Goal: Complete application form

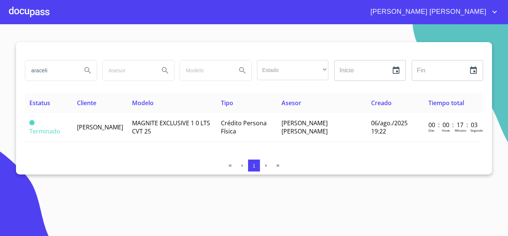
click at [29, 9] on div at bounding box center [29, 12] width 41 height 24
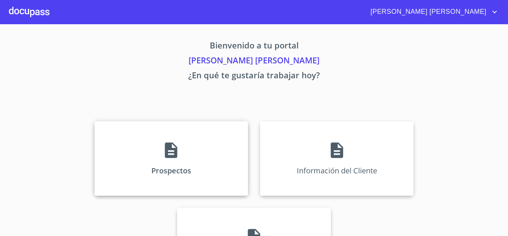
click at [187, 150] on div "Prospectos" at bounding box center [172, 158] width 154 height 74
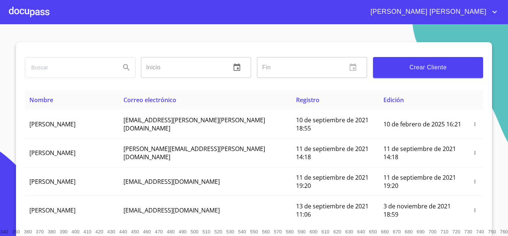
click at [408, 74] on button "Crear Cliente" at bounding box center [428, 67] width 110 height 21
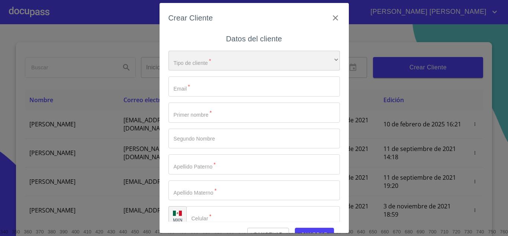
click at [223, 63] on div "​" at bounding box center [255, 61] width 172 height 20
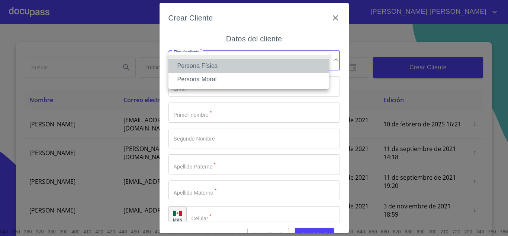
click at [223, 63] on li "Persona Física" at bounding box center [249, 65] width 160 height 13
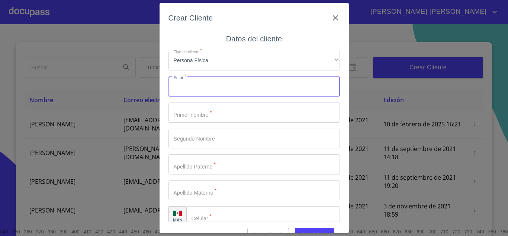
click at [204, 87] on input "Tipo de cliente   *" at bounding box center [255, 86] width 172 height 20
type input "[EMAIL_ADDRESS][DOMAIN_NAME]"
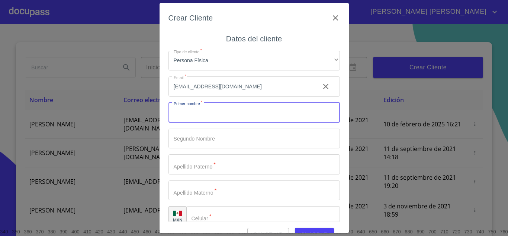
click at [218, 112] on input "Tipo de cliente   *" at bounding box center [255, 112] width 172 height 20
type input "[PERSON_NAME]"
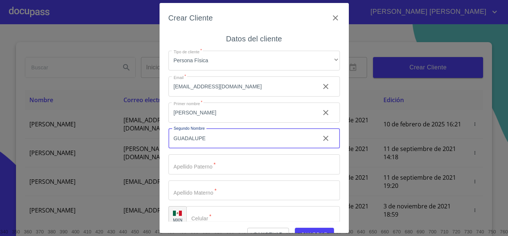
type input "GUADALUPE"
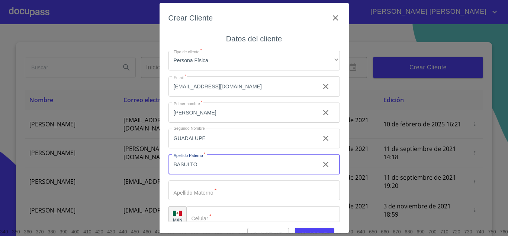
type input "BASULTO"
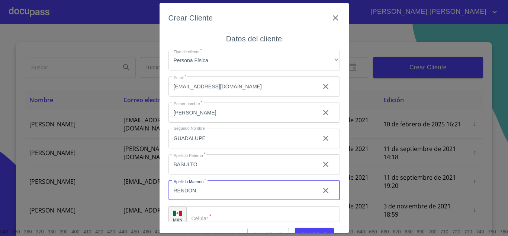
type input "RENDON"
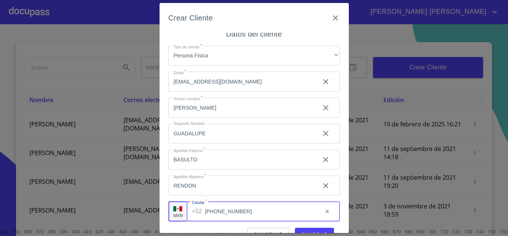
type input "[PHONE_NUMBER]"
click at [310, 228] on button "Guardar" at bounding box center [314, 234] width 39 height 14
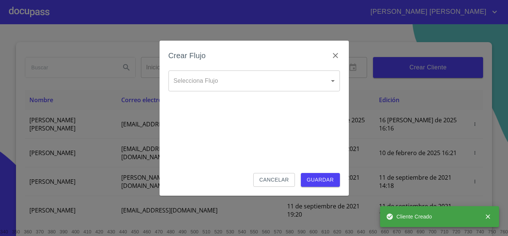
click at [235, 79] on body "[PERSON_NAME] [PERSON_NAME] Inicio ​ Fin ​ Crear Cliente Nombre Correo electrón…" at bounding box center [254, 118] width 508 height 236
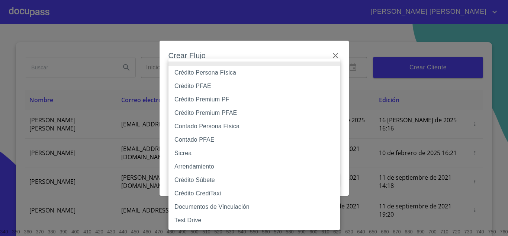
click at [223, 71] on li "Crédito Persona Física" at bounding box center [255, 72] width 172 height 13
type input "6009fb3c7d1714eb8809aa97"
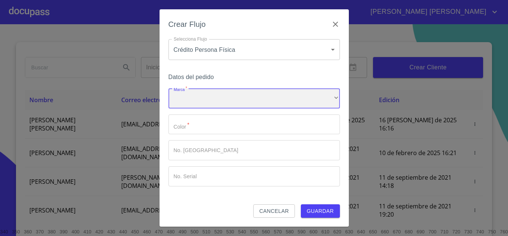
click at [204, 92] on div "​" at bounding box center [255, 98] width 172 height 20
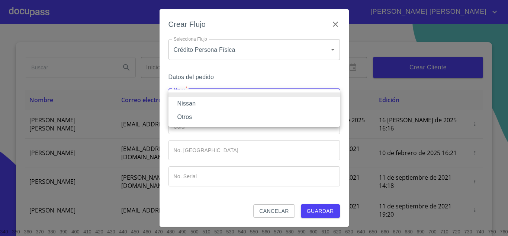
click at [199, 104] on li "Nissan" at bounding box center [255, 103] width 172 height 13
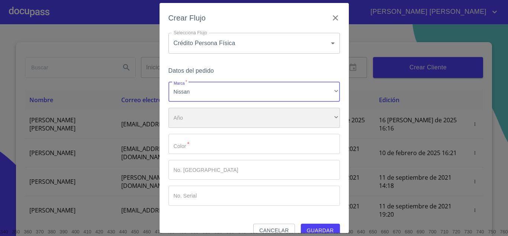
click at [195, 116] on div "​" at bounding box center [255, 118] width 172 height 20
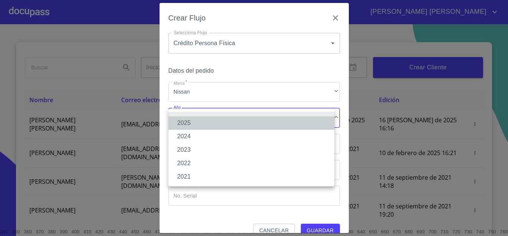
click at [193, 118] on li "2025" at bounding box center [252, 122] width 166 height 13
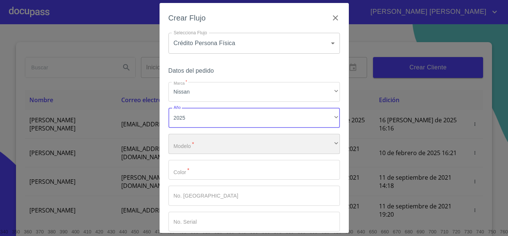
click at [201, 137] on div "​" at bounding box center [255, 144] width 172 height 20
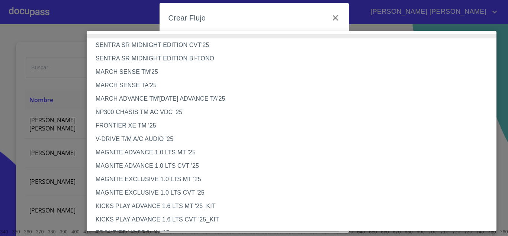
click at [148, 86] on li "MARCH SENSE TA'25" at bounding box center [295, 85] width 416 height 13
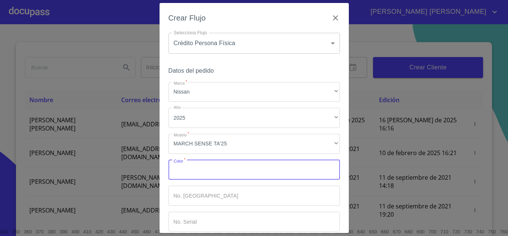
click at [215, 166] on input "Marca   *" at bounding box center [255, 170] width 172 height 20
type input "B"
type input "BLANCO"
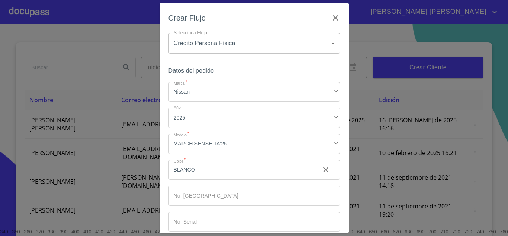
scroll to position [39, 0]
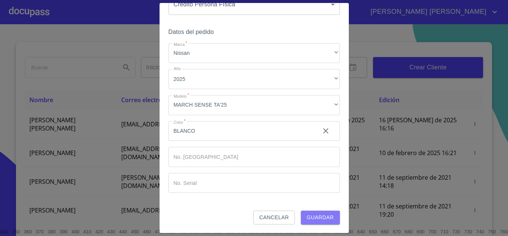
click at [310, 218] on span "Guardar" at bounding box center [320, 216] width 27 height 9
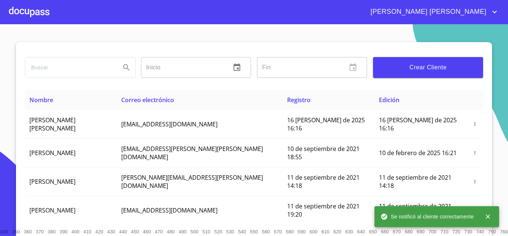
click at [43, 8] on div at bounding box center [29, 12] width 41 height 24
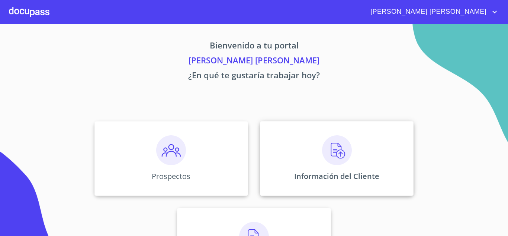
click at [301, 179] on p "Información del Cliente" at bounding box center [336, 176] width 85 height 10
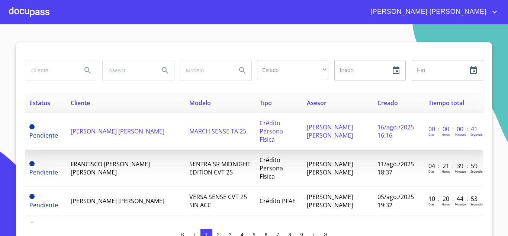
click at [124, 138] on td "[PERSON_NAME] [PERSON_NAME]" at bounding box center [125, 131] width 119 height 37
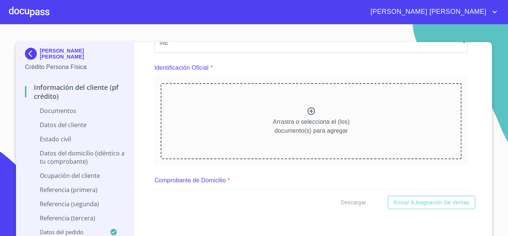
scroll to position [65, 0]
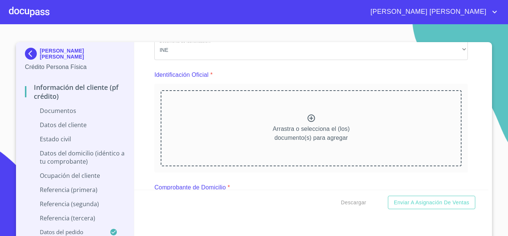
click at [307, 117] on icon at bounding box center [311, 117] width 9 height 9
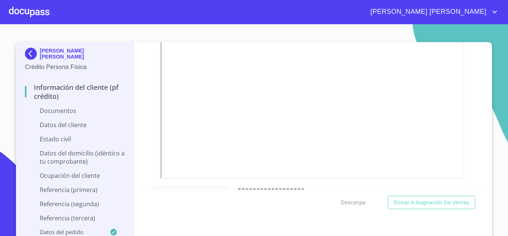
scroll to position [258, 0]
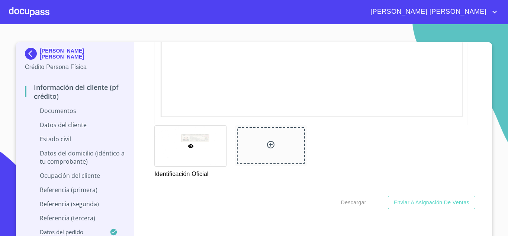
click at [268, 144] on icon at bounding box center [270, 144] width 9 height 9
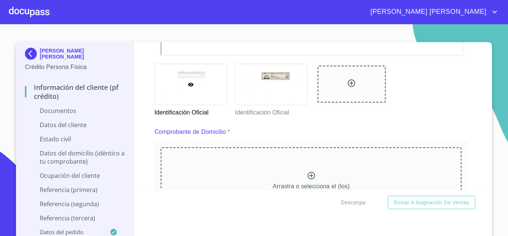
scroll to position [372, 0]
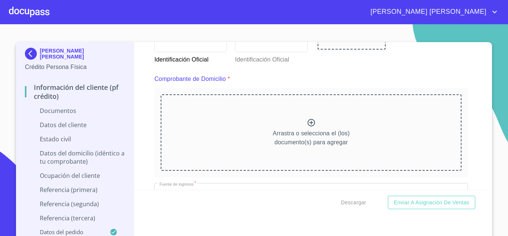
click at [307, 124] on icon at bounding box center [311, 122] width 9 height 9
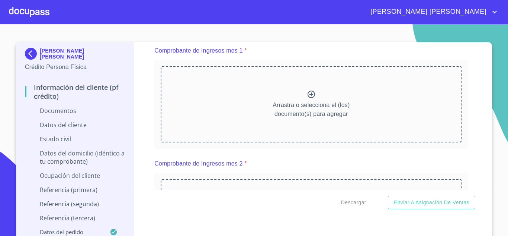
scroll to position [757, 0]
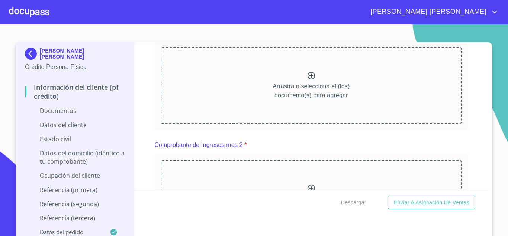
click at [308, 79] on icon at bounding box center [311, 75] width 7 height 7
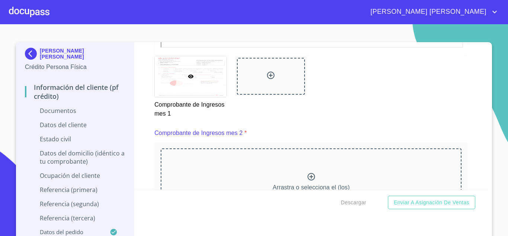
scroll to position [1006, 0]
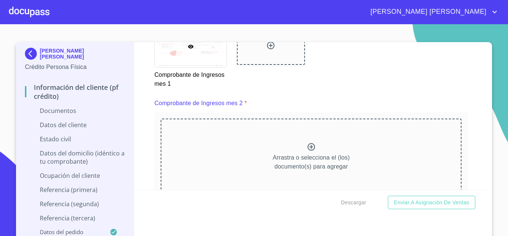
click at [308, 150] on icon at bounding box center [311, 146] width 7 height 7
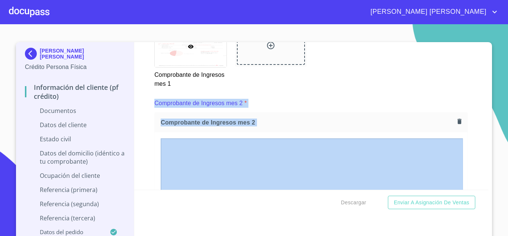
drag, startPoint x: 484, startPoint y: 87, endPoint x: 484, endPoint y: 97, distance: 9.7
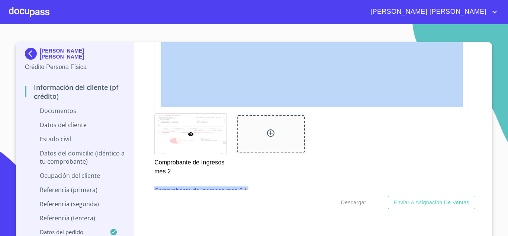
click at [474, 95] on div "Información del cliente (PF crédito) Documentos Documento de identificación.   …" at bounding box center [311, 115] width 355 height 147
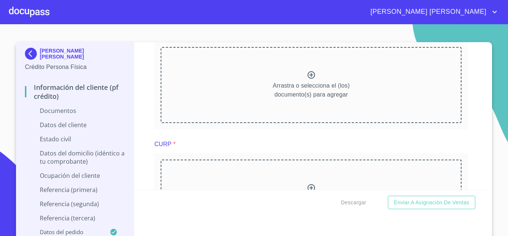
scroll to position [1388, 0]
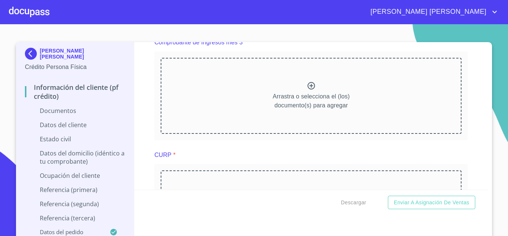
click at [309, 89] on icon at bounding box center [311, 85] width 7 height 7
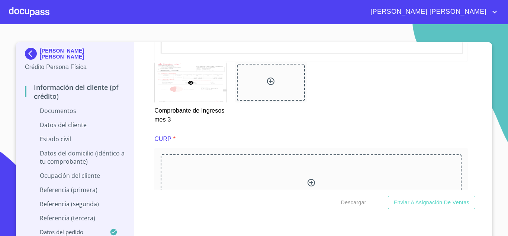
scroll to position [1657, 0]
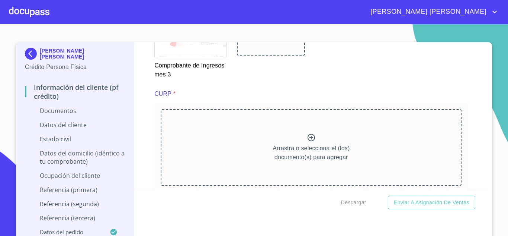
click at [307, 142] on icon at bounding box center [311, 137] width 9 height 9
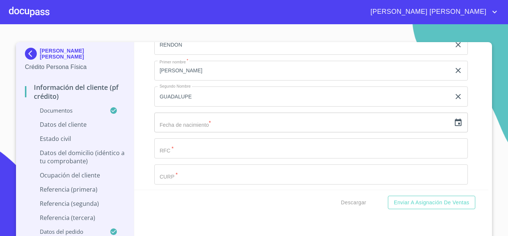
scroll to position [2199, 0]
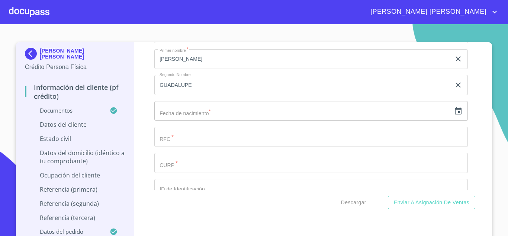
click at [454, 115] on icon "button" at bounding box center [458, 110] width 9 height 9
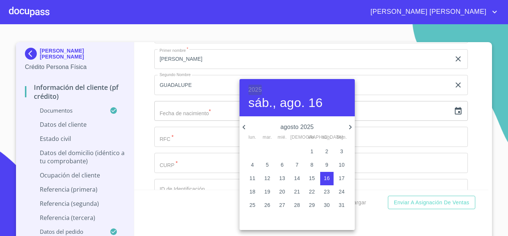
click at [255, 86] on h6 "2025" at bounding box center [255, 89] width 13 height 10
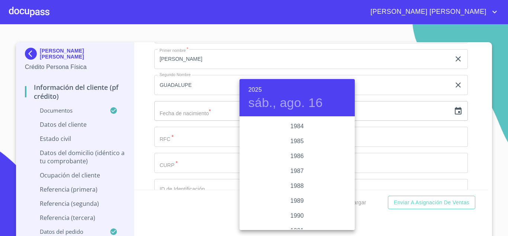
scroll to position [867, 0]
click at [303, 176] on div "1987" at bounding box center [297, 180] width 115 height 15
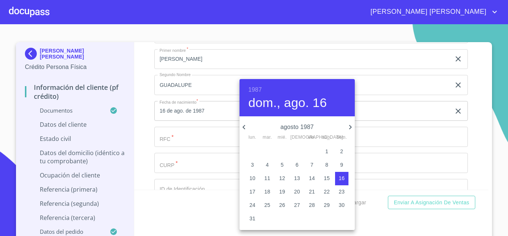
click at [244, 122] on icon "button" at bounding box center [244, 126] width 9 height 9
click at [254, 162] on p "6" at bounding box center [252, 164] width 3 height 7
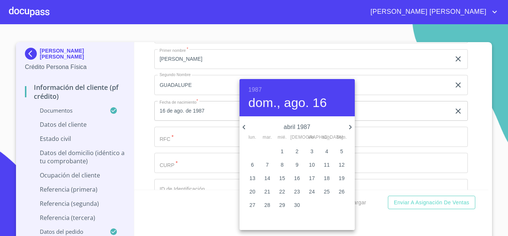
type input "6 de abr. de 1987"
click at [195, 150] on div at bounding box center [254, 118] width 508 height 236
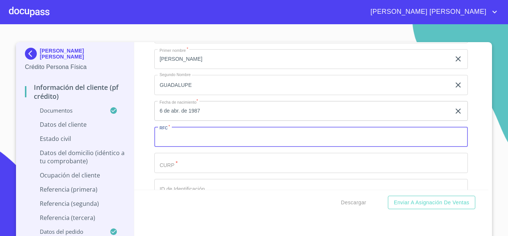
click at [194, 147] on input "Documento de identificación.   *" at bounding box center [311, 137] width 314 height 20
paste input "597768"
type input "5"
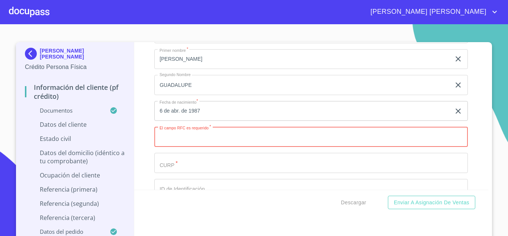
click at [186, 147] on input "Documento de identificación.   *" at bounding box center [311, 137] width 314 height 20
paste input "BARB870406MJCSNT00"
click at [168, 144] on input "BARB8704064M6" at bounding box center [302, 137] width 297 height 20
type input "BARB8704064M6"
click at [184, 17] on input "Documento de identificación.   *" at bounding box center [302, 7] width 297 height 20
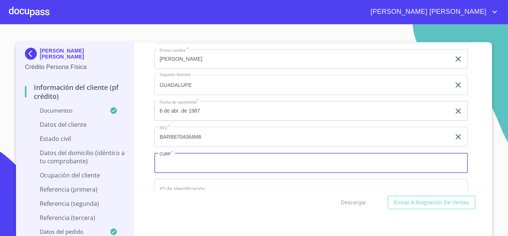
paste input "BARB870406MJCSNT00"
click at [169, 172] on input "BARB870406MJCSNT00" at bounding box center [302, 163] width 297 height 20
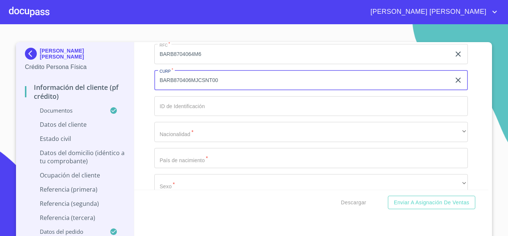
scroll to position [2305, 0]
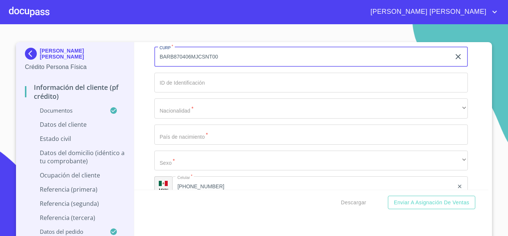
type input "BARB870406MJCSNT00"
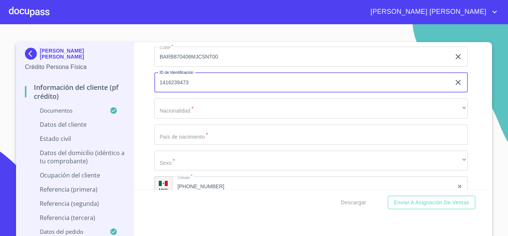
type input "1416239473"
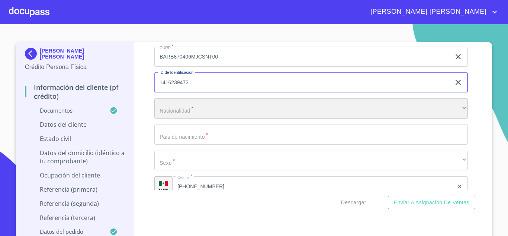
click at [169, 118] on div "​" at bounding box center [311, 108] width 314 height 20
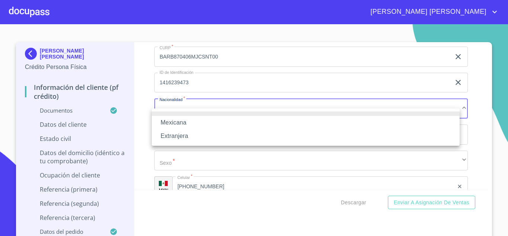
click at [178, 137] on li "Extranjera" at bounding box center [306, 135] width 308 height 13
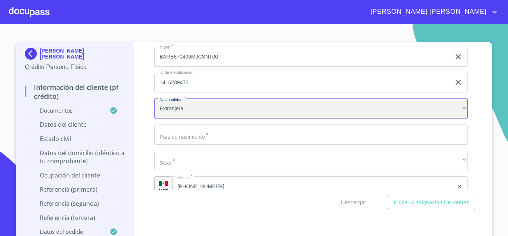
click at [176, 117] on div "Extranjera" at bounding box center [311, 108] width 314 height 20
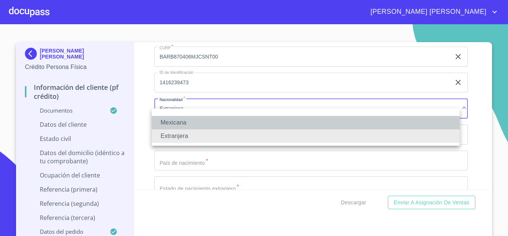
click at [177, 118] on li "Mexicana" at bounding box center [306, 122] width 308 height 13
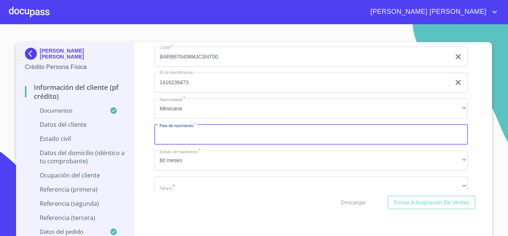
click at [179, 142] on input "Documento de identificación.   *" at bounding box center [311, 134] width 314 height 20
type input "[GEOGRAPHIC_DATA]"
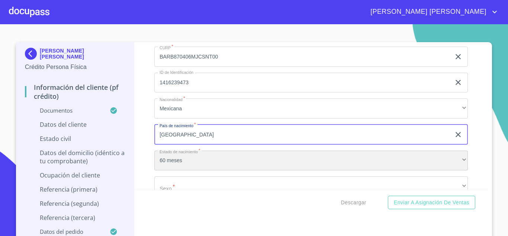
click at [175, 170] on div "60 meses" at bounding box center [311, 160] width 314 height 20
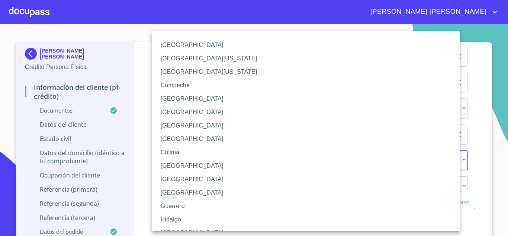
scroll to position [9, 0]
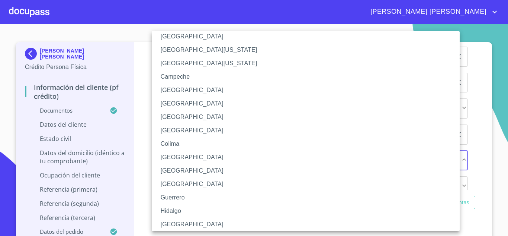
click at [177, 223] on li "[GEOGRAPHIC_DATA]" at bounding box center [309, 223] width 314 height 13
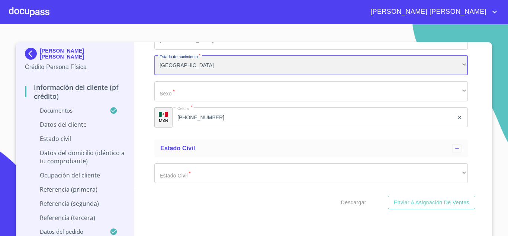
scroll to position [2411, 0]
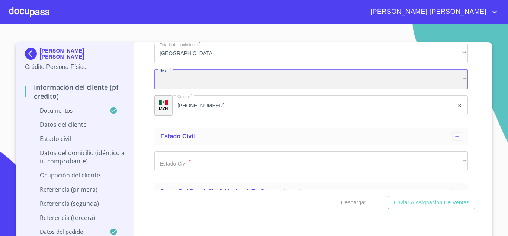
click at [193, 89] on div "​" at bounding box center [311, 79] width 314 height 20
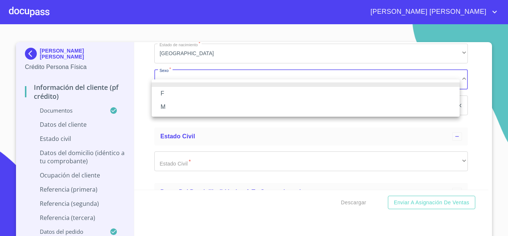
click at [172, 93] on li "F" at bounding box center [306, 93] width 308 height 13
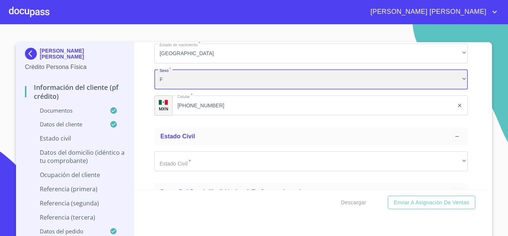
scroll to position [2518, 0]
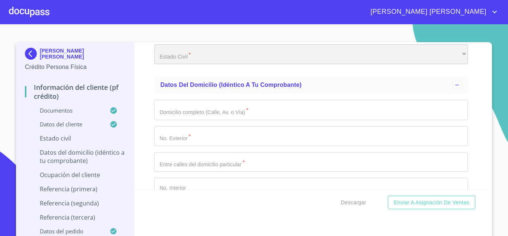
click at [220, 64] on div "​" at bounding box center [311, 54] width 314 height 20
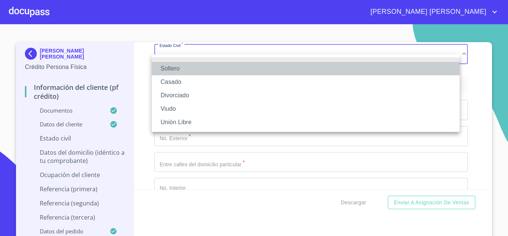
click at [180, 69] on li "Soltero" at bounding box center [306, 68] width 308 height 13
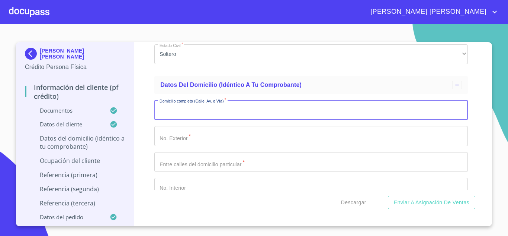
click at [199, 120] on input "Documento de identificación.   *" at bounding box center [311, 110] width 314 height 20
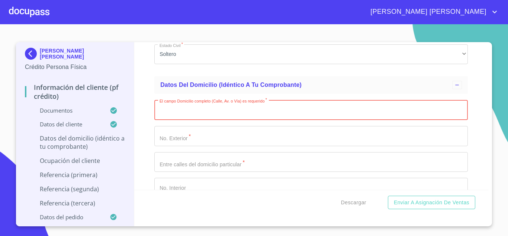
click at [188, 117] on input "Documento de identificación.   *" at bounding box center [311, 110] width 314 height 20
type input "t"
type input "TORRE ALBA"
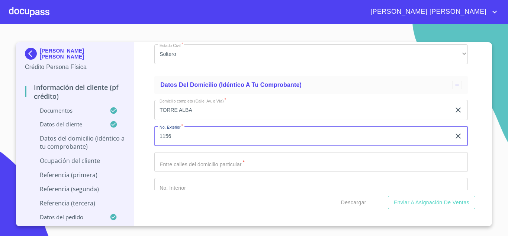
type input "1156"
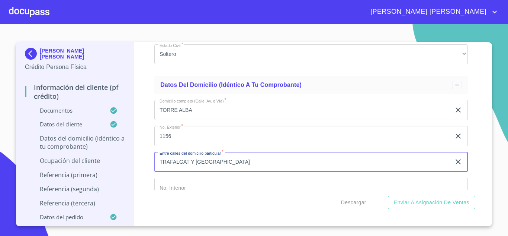
click at [189, 169] on input "TRAFALGAT Y [GEOGRAPHIC_DATA]" at bounding box center [302, 162] width 297 height 20
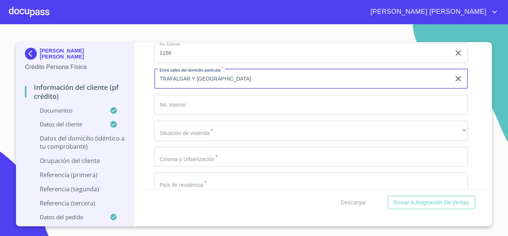
type input "TRAFALGAR Y [GEOGRAPHIC_DATA]"
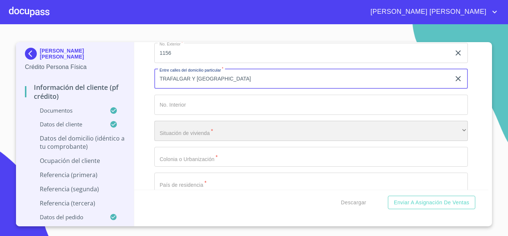
click at [198, 141] on div "​" at bounding box center [311, 131] width 314 height 20
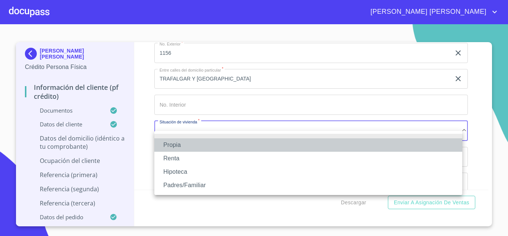
click at [190, 141] on li "Propia" at bounding box center [308, 144] width 308 height 13
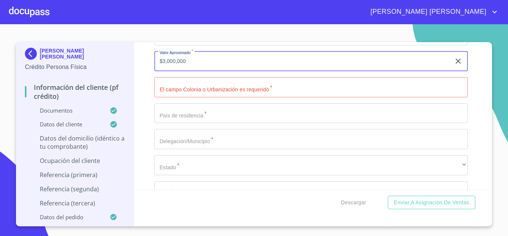
scroll to position [2733, 0]
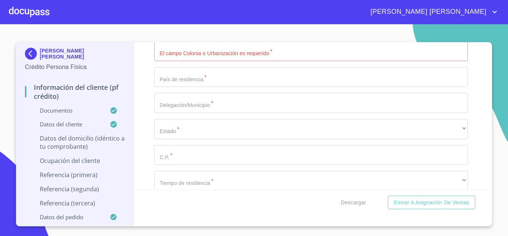
type input "$3,000,000"
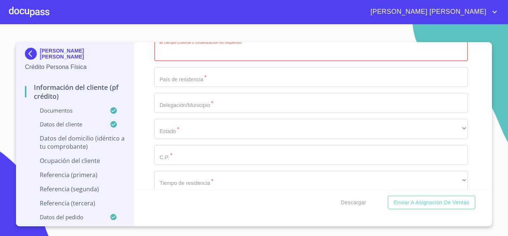
click at [193, 61] on input "Documento de identificación.   *" at bounding box center [311, 51] width 314 height 20
type input "[GEOGRAPHIC_DATA]"
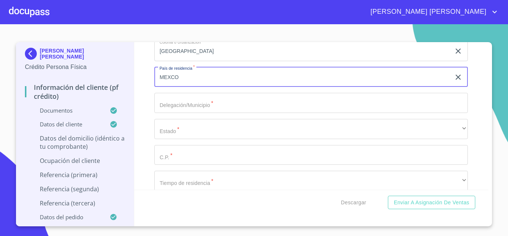
type input "MEXCO"
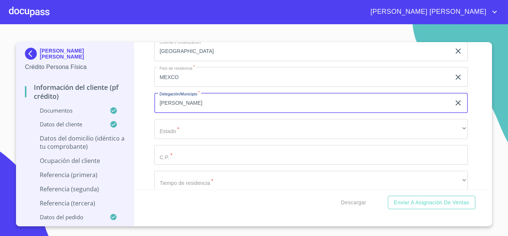
type input "J"
type input "ZAPOPAN"
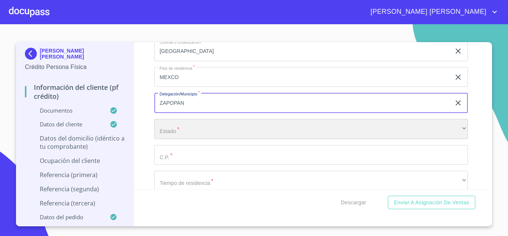
click at [195, 137] on div "​" at bounding box center [311, 129] width 314 height 20
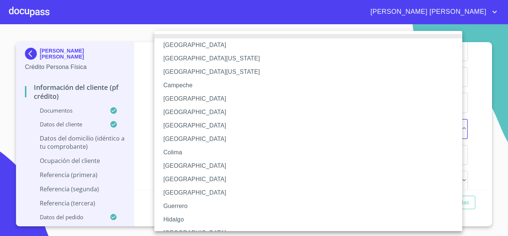
scroll to position [9, 0]
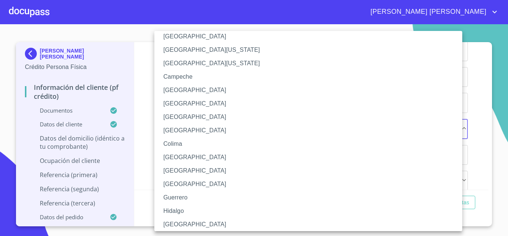
click at [184, 223] on li "[GEOGRAPHIC_DATA]" at bounding box center [311, 223] width 314 height 13
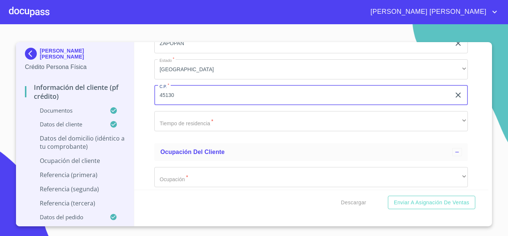
scroll to position [2804, 0]
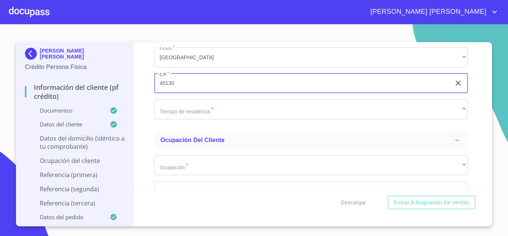
type input "45130"
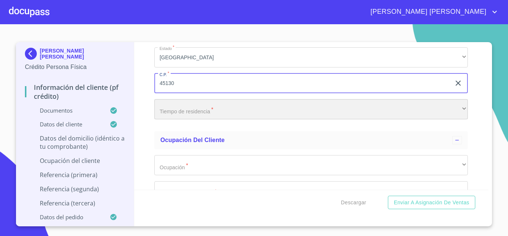
click at [208, 118] on div "​" at bounding box center [311, 109] width 314 height 20
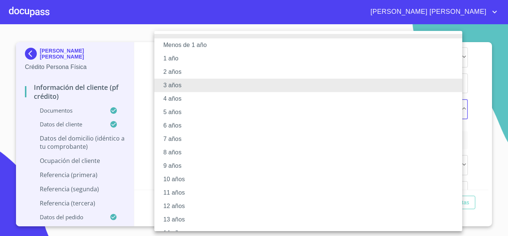
scroll to position [92, 0]
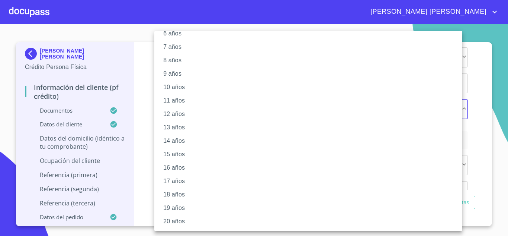
click at [163, 222] on li "20 años" at bounding box center [311, 220] width 314 height 13
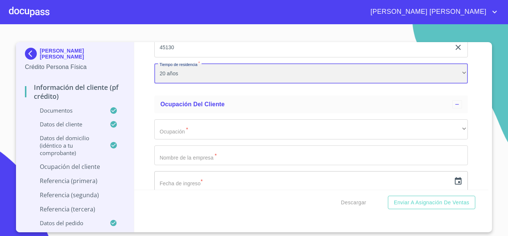
scroll to position [2875, 0]
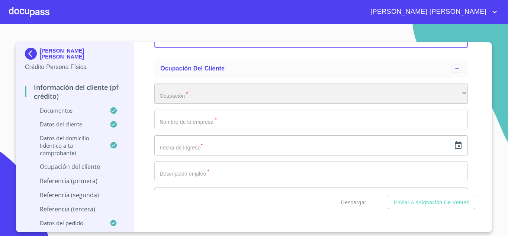
click at [204, 100] on div "​" at bounding box center [311, 93] width 314 height 20
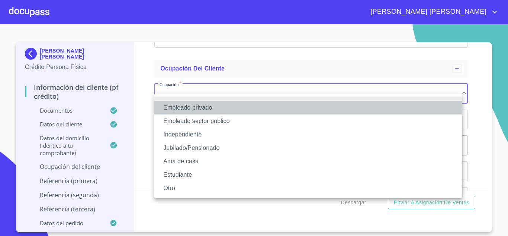
click at [199, 108] on li "Empleado privado" at bounding box center [308, 107] width 308 height 13
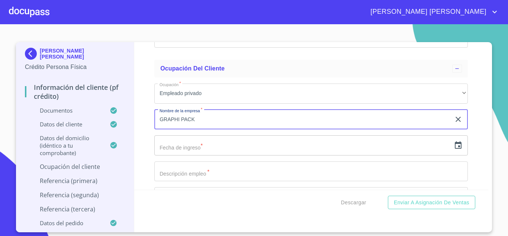
type input "GRAPHI PACK"
click at [454, 150] on icon "button" at bounding box center [458, 145] width 9 height 9
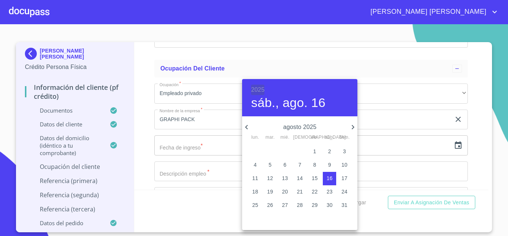
click at [255, 91] on h6 "2025" at bounding box center [257, 89] width 13 height 10
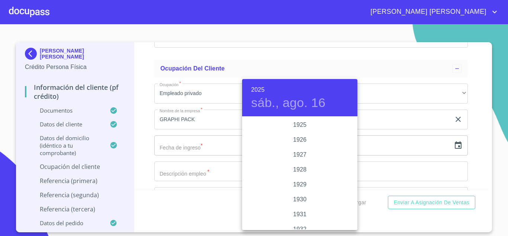
scroll to position [1444, 0]
click at [300, 140] on div "2023" at bounding box center [299, 139] width 115 height 15
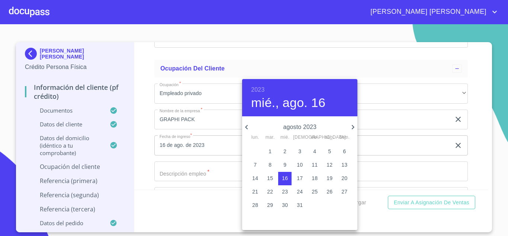
click at [352, 125] on icon "button" at bounding box center [353, 127] width 3 height 4
click at [355, 127] on icon "button" at bounding box center [353, 126] width 9 height 9
click at [354, 125] on icon "button" at bounding box center [353, 126] width 9 height 9
click at [284, 150] on p "1" at bounding box center [285, 150] width 3 height 7
type input "1 de nov. de 2023"
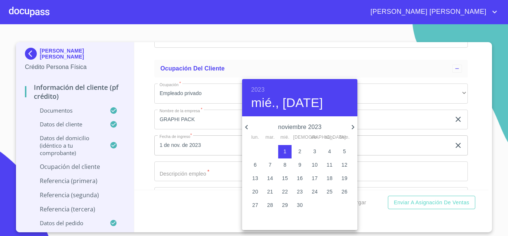
click at [191, 181] on div at bounding box center [254, 118] width 508 height 236
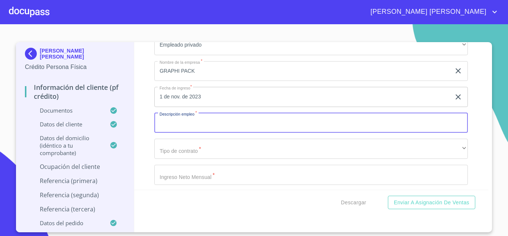
scroll to position [2960, 0]
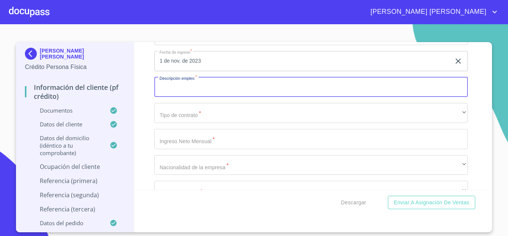
click at [189, 95] on input "Documento de identificación.   *" at bounding box center [311, 87] width 314 height 20
type input "C"
type input "COORDINADORA CCH"
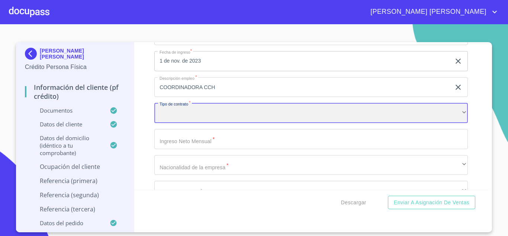
click at [203, 123] on div "​" at bounding box center [311, 113] width 314 height 20
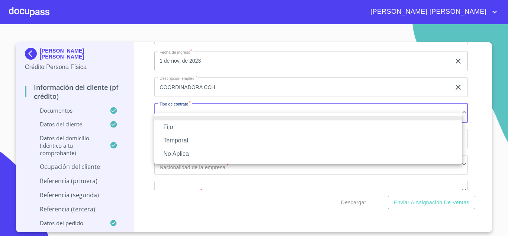
click at [186, 127] on li "Fijo" at bounding box center [308, 126] width 308 height 13
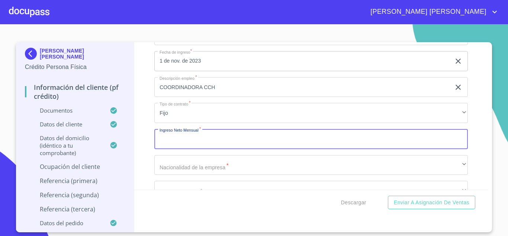
click at [196, 149] on input "Documento de identificación.   *" at bounding box center [311, 139] width 314 height 20
type input "18000"
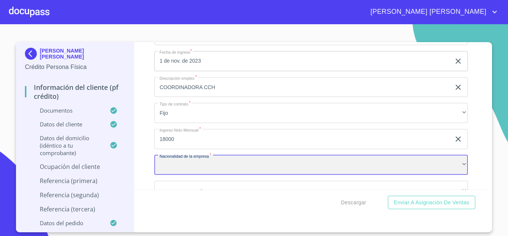
click at [193, 175] on div "​" at bounding box center [311, 165] width 314 height 20
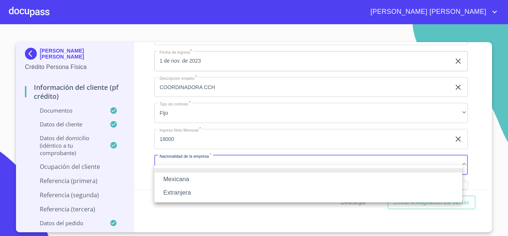
click at [190, 177] on li "Mexicana" at bounding box center [308, 178] width 308 height 13
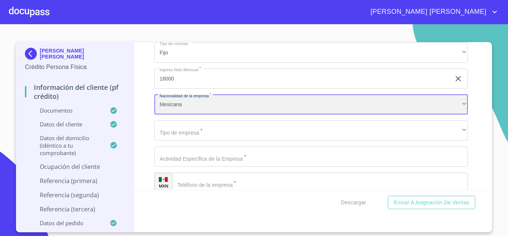
scroll to position [3080, 0]
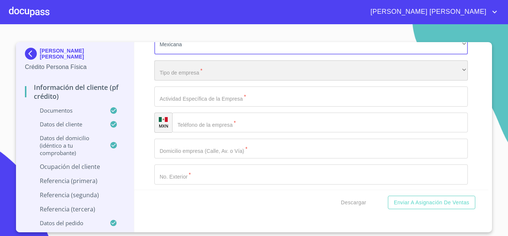
click at [198, 77] on div "​" at bounding box center [311, 70] width 314 height 20
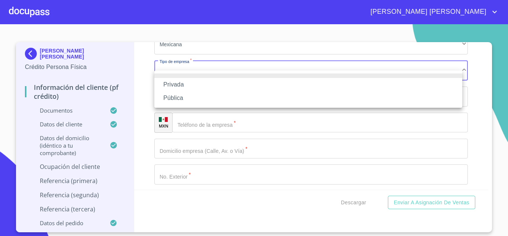
click at [183, 84] on li "Privada" at bounding box center [308, 84] width 308 height 13
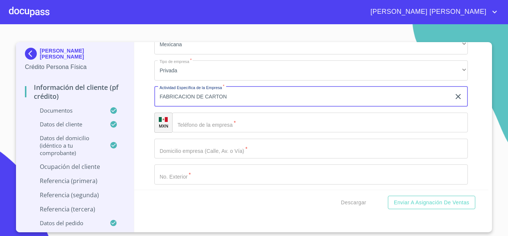
type input "FABRICACION DE CARTON"
click at [203, 132] on input "Documento de identificación.   *" at bounding box center [320, 122] width 296 height 20
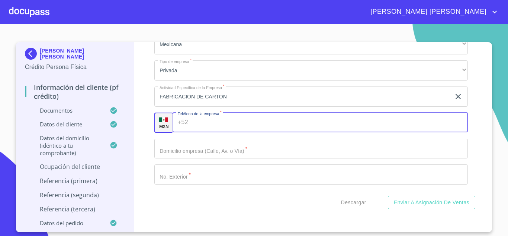
scroll to position [3116, 0]
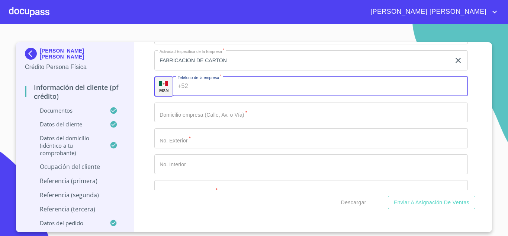
click at [215, 93] on input "Documento de identificación.   *" at bounding box center [329, 86] width 277 height 20
type input "[PHONE_NUMBER]"
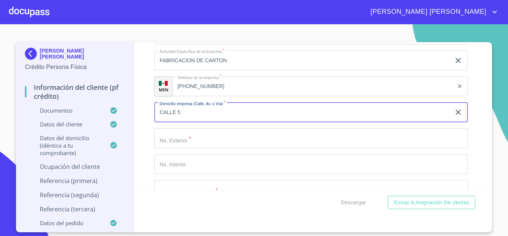
type input "CALLE 5"
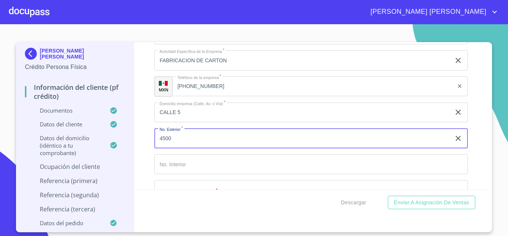
type input "4500"
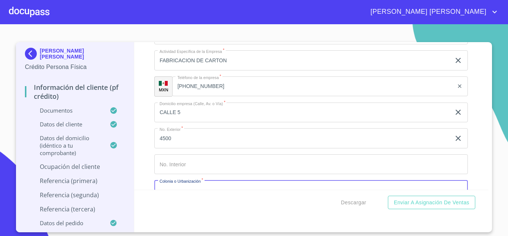
scroll to position [3136, 0]
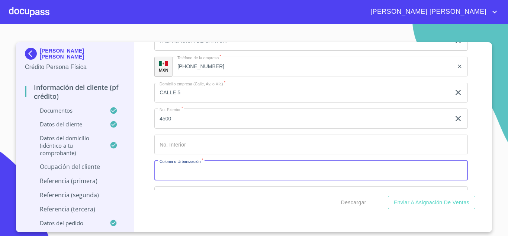
click at [183, 177] on input "Documento de identificación.   *" at bounding box center [311, 170] width 314 height 20
type input "LOS ROBLES"
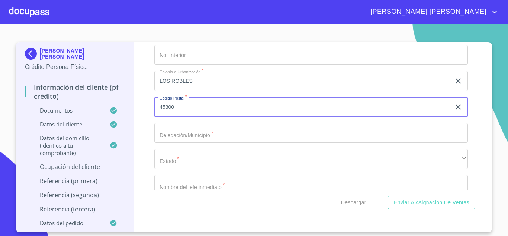
type input "45300"
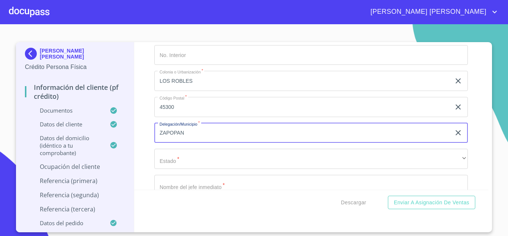
type input "ZAPOPAN"
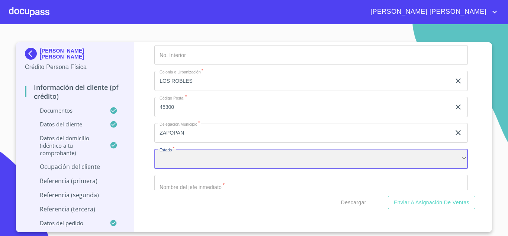
click at [227, 169] on div "​" at bounding box center [311, 158] width 314 height 20
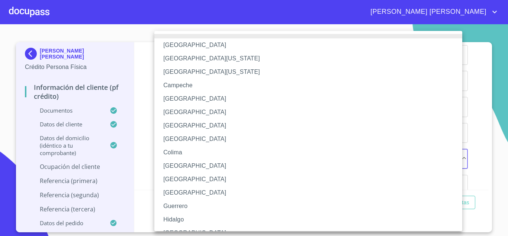
click at [176, 227] on li "[GEOGRAPHIC_DATA]" at bounding box center [311, 232] width 314 height 13
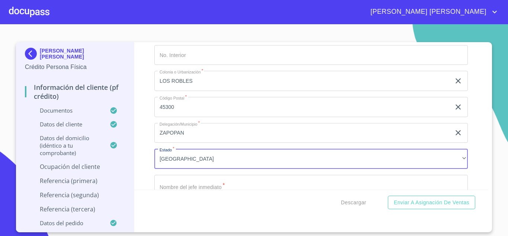
scroll to position [3239, 0]
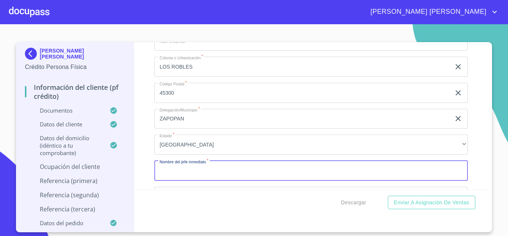
click at [173, 179] on input "Documento de identificación.   *" at bounding box center [311, 170] width 314 height 20
type input "[PERSON_NAME] DE LA [PERSON_NAME]"
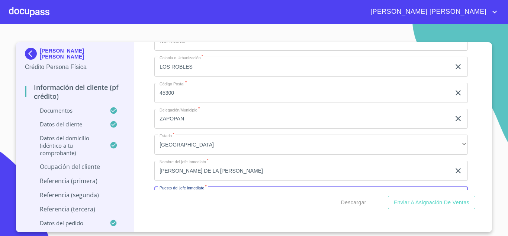
scroll to position [3329, 0]
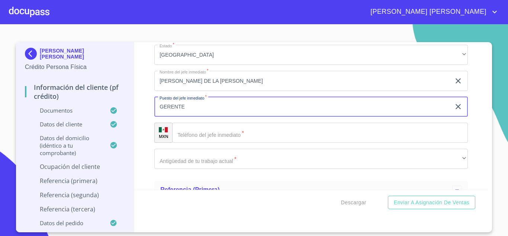
type input "GERENTE"
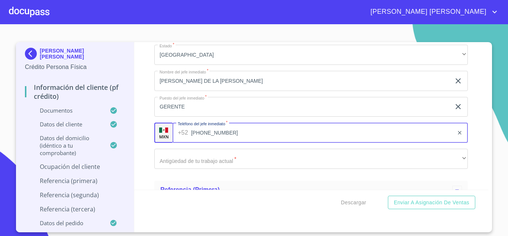
type input "[PHONE_NUMBER]"
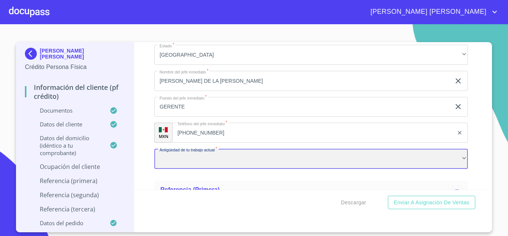
click at [175, 169] on div "​" at bounding box center [311, 158] width 314 height 20
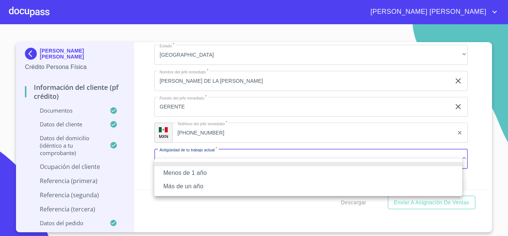
click at [173, 188] on li "Más de un año" at bounding box center [308, 185] width 308 height 13
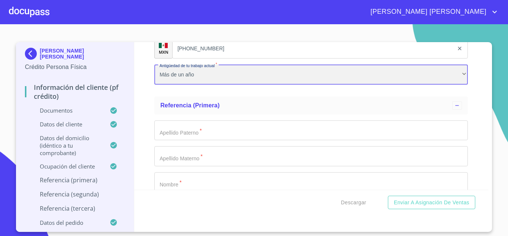
scroll to position [3437, 0]
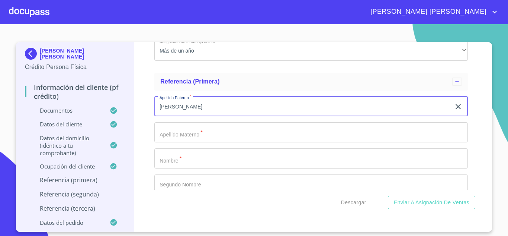
type input "[PERSON_NAME]"
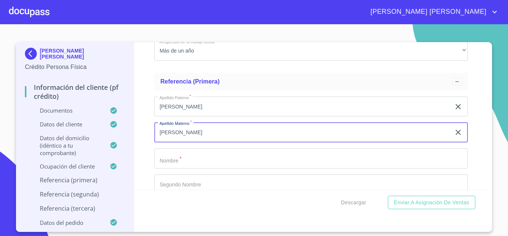
type input "[PERSON_NAME]"
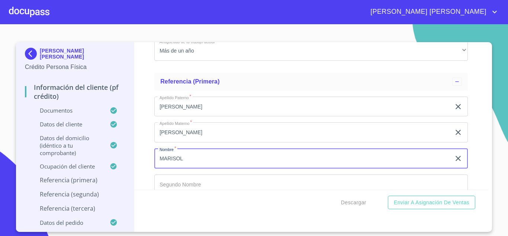
type input "MARISOL"
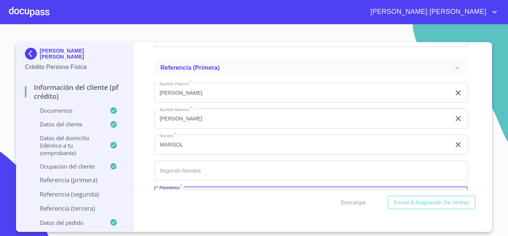
scroll to position [3540, 0]
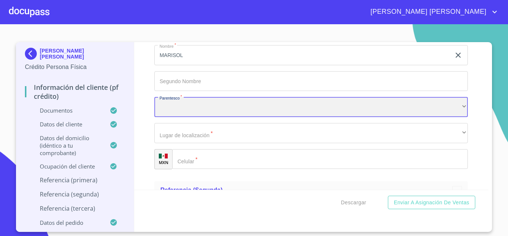
click at [183, 117] on div "​" at bounding box center [311, 107] width 314 height 20
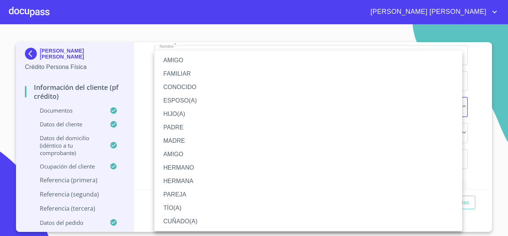
click at [179, 61] on li "AMIGO" at bounding box center [308, 60] width 308 height 13
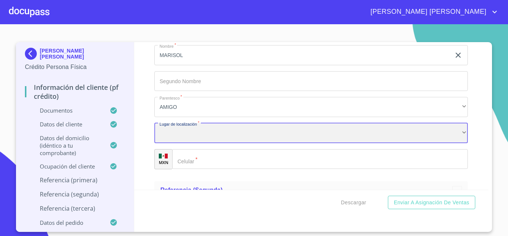
click at [182, 143] on div "​" at bounding box center [311, 133] width 314 height 20
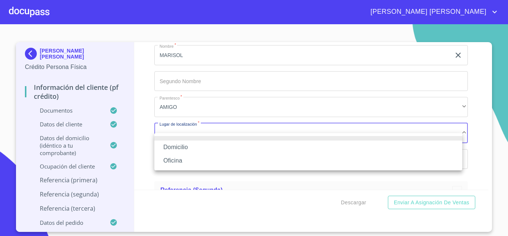
click at [177, 158] on li "Oficina" at bounding box center [308, 160] width 308 height 13
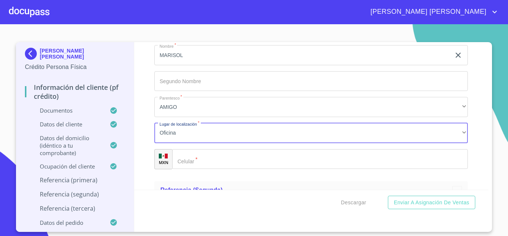
click at [207, 169] on input "Documento de identificación.   *" at bounding box center [320, 159] width 296 height 20
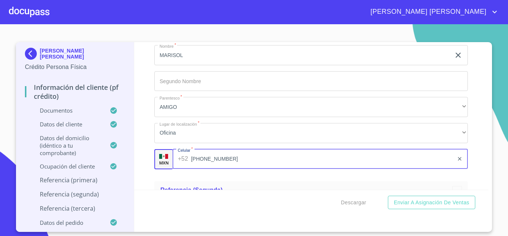
type input "[PHONE_NUMBER]"
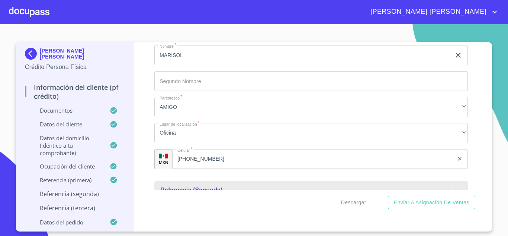
scroll to position [3623, 0]
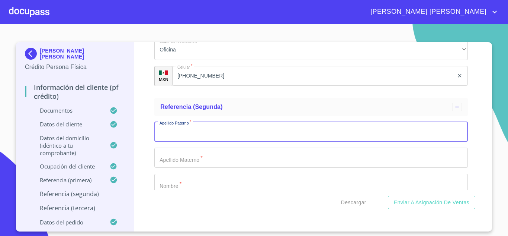
click at [194, 139] on input "Documento de identificación.   *" at bounding box center [311, 132] width 314 height 20
type input "BASULTO"
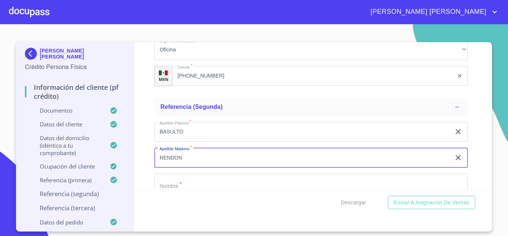
type input "RENDON"
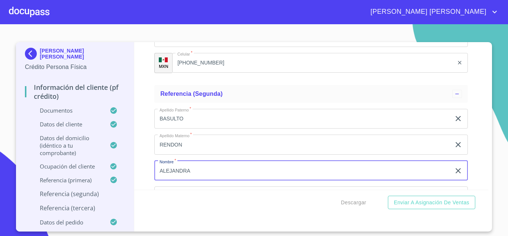
type input "ALEJANDRA"
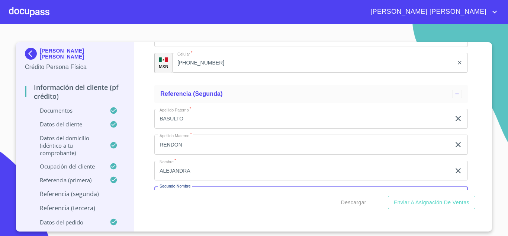
scroll to position [3725, 0]
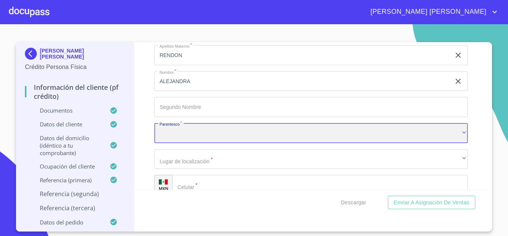
click at [194, 139] on div "​" at bounding box center [311, 133] width 314 height 20
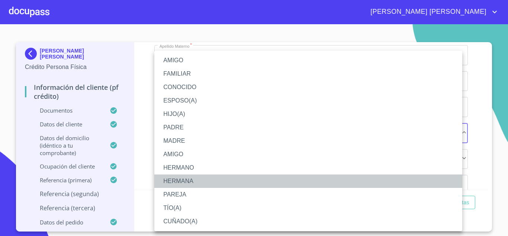
click at [188, 178] on li "HERMANA" at bounding box center [308, 180] width 308 height 13
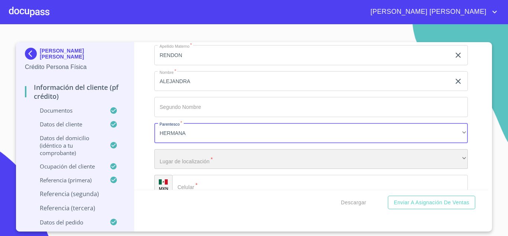
click at [180, 166] on div "​" at bounding box center [311, 159] width 314 height 20
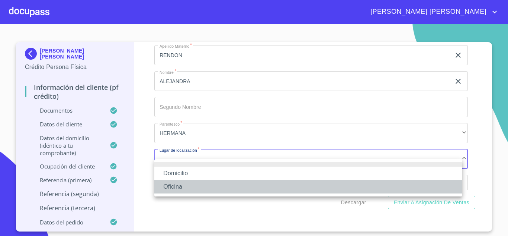
click at [176, 185] on li "Oficina" at bounding box center [308, 186] width 308 height 13
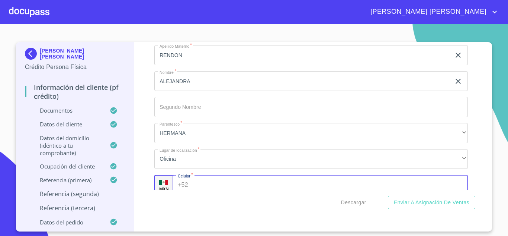
scroll to position [3739, 0]
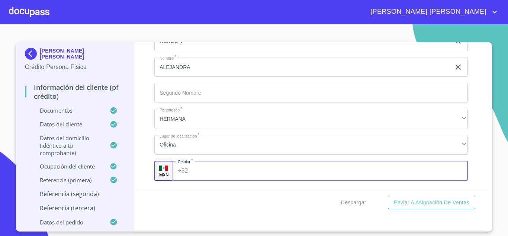
click at [228, 178] on input "Documento de identificación.   *" at bounding box center [329, 170] width 277 height 20
type input "[PHONE_NUMBER]"
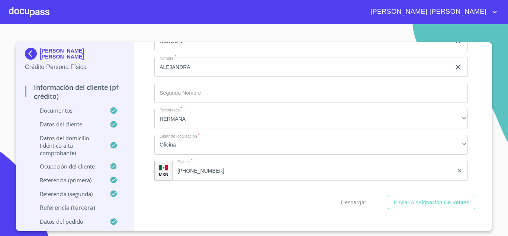
scroll to position [3834, 0]
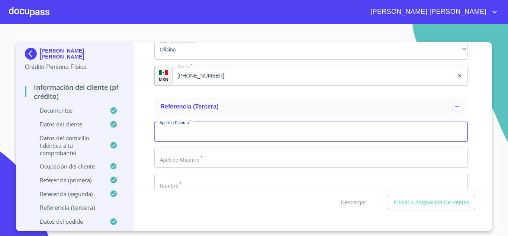
click at [197, 141] on input "Documento de identificación.   *" at bounding box center [311, 131] width 314 height 20
type input "[PERSON_NAME]"
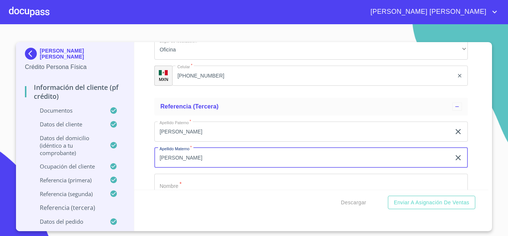
type input "[PERSON_NAME]"
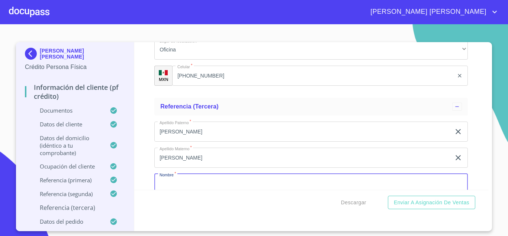
scroll to position [3847, 0]
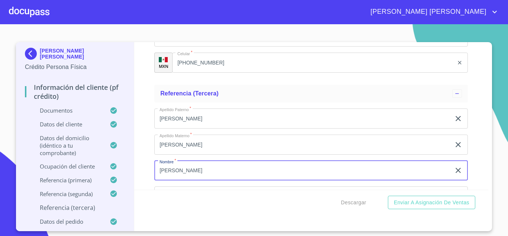
type input "[PERSON_NAME]"
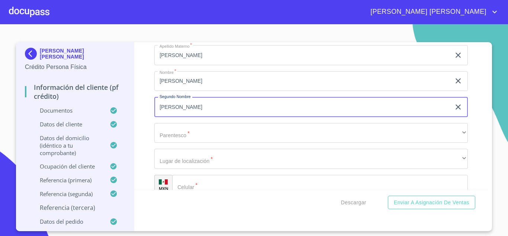
type input "[PERSON_NAME]"
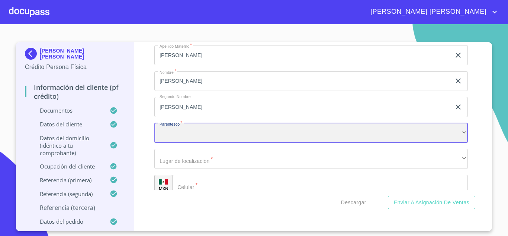
click at [197, 143] on div "​" at bounding box center [311, 133] width 314 height 20
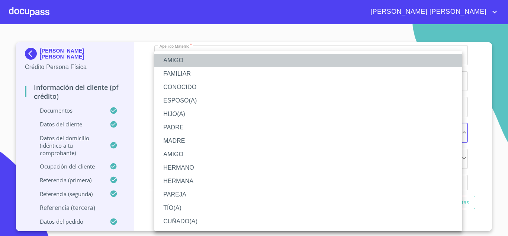
click at [179, 58] on li "AMIGO" at bounding box center [308, 60] width 308 height 13
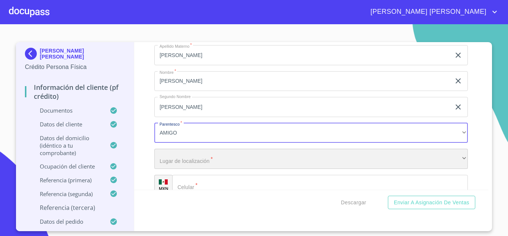
click at [177, 169] on div "​" at bounding box center [311, 158] width 314 height 20
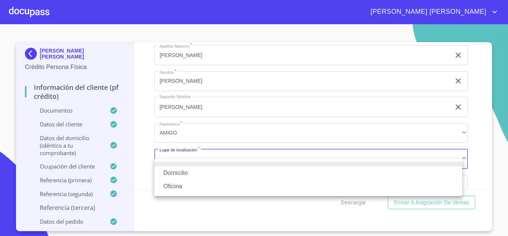
click at [173, 189] on li "Oficina" at bounding box center [308, 185] width 308 height 13
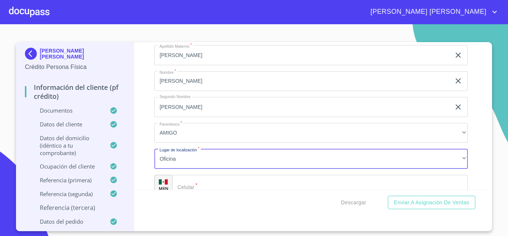
scroll to position [3950, 0]
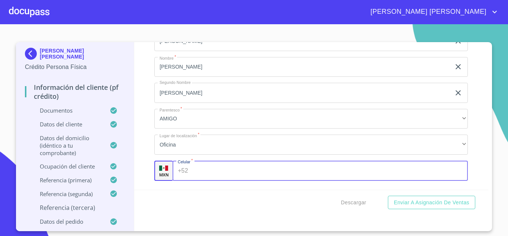
click at [201, 180] on input "Documento de identificación.   *" at bounding box center [329, 170] width 277 height 20
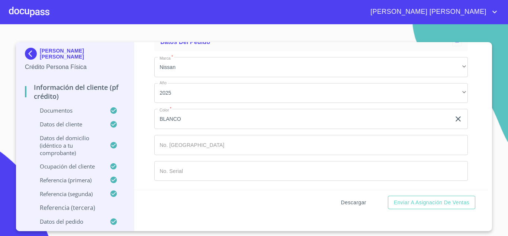
type input "[PHONE_NUMBER]"
click at [361, 200] on span "Descargar" at bounding box center [353, 202] width 25 height 9
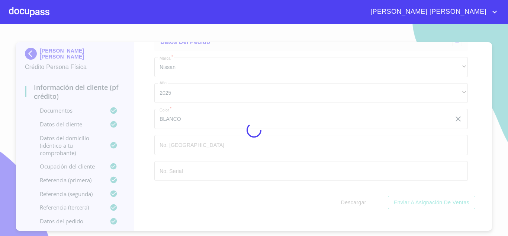
drag, startPoint x: 486, startPoint y: 179, endPoint x: 489, endPoint y: 143, distance: 35.8
click at [489, 143] on div at bounding box center [254, 129] width 508 height 211
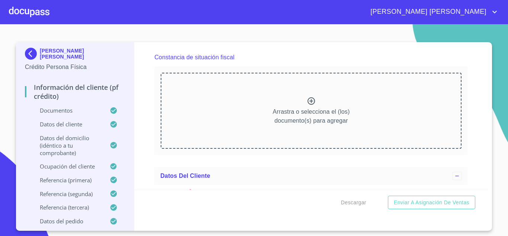
scroll to position [2017, 0]
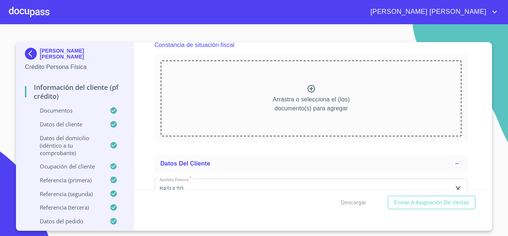
click at [311, 93] on icon at bounding box center [311, 88] width 9 height 9
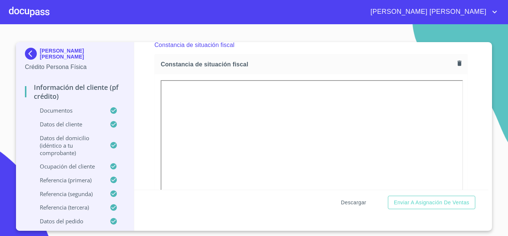
click at [361, 202] on span "Descargar" at bounding box center [353, 202] width 25 height 9
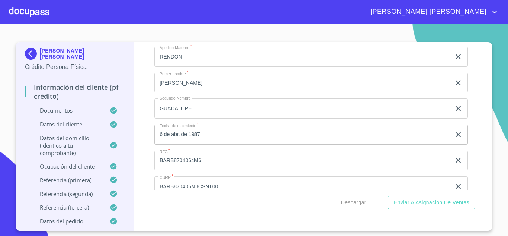
scroll to position [2421, 0]
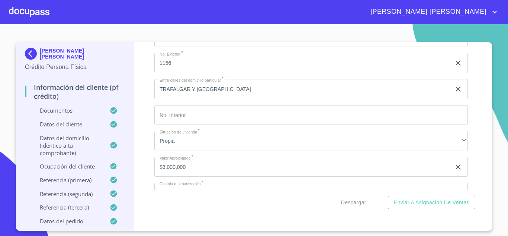
scroll to position [2825, 0]
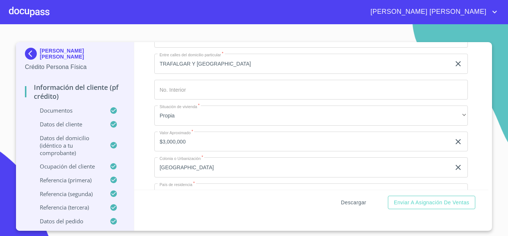
type input "BARB8704064M0"
click at [367, 200] on button "Descargar" at bounding box center [353, 202] width 31 height 14
